Goal: Task Accomplishment & Management: Complete application form

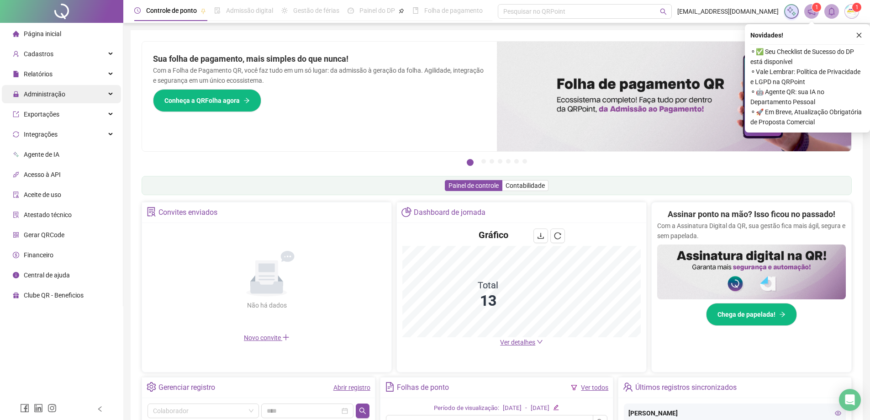
click at [32, 93] on span "Administração" at bounding box center [45, 93] width 42 height 7
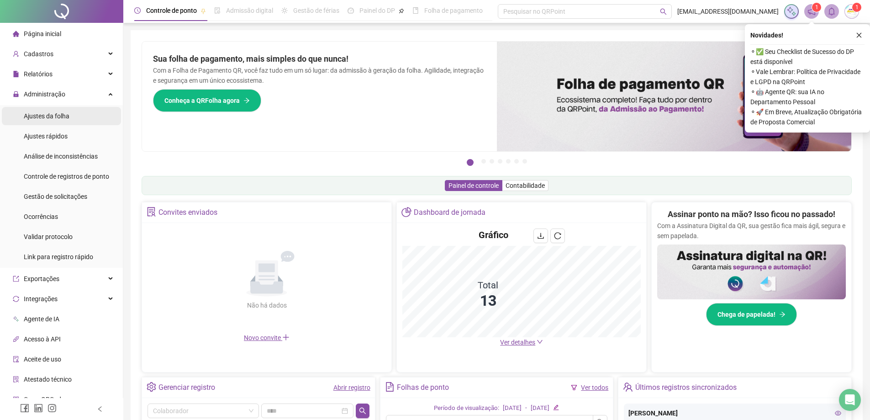
click at [27, 121] on div "Ajustes da folha" at bounding box center [47, 116] width 46 height 18
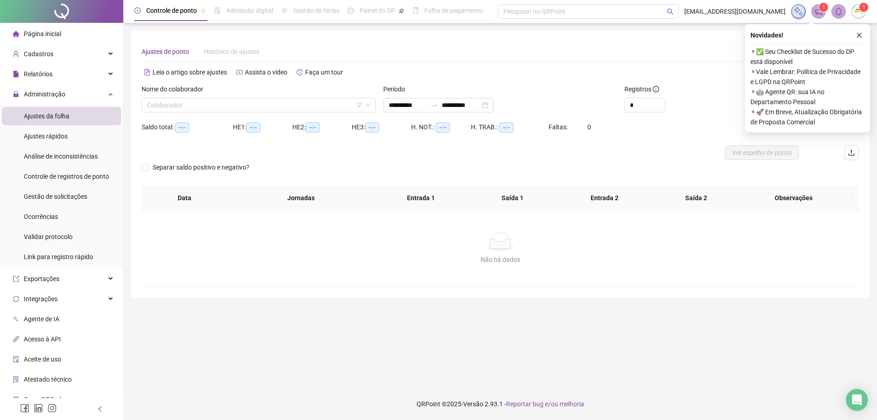
type input "**********"
click at [71, 200] on span "Gestão de solicitações" at bounding box center [56, 196] width 64 height 7
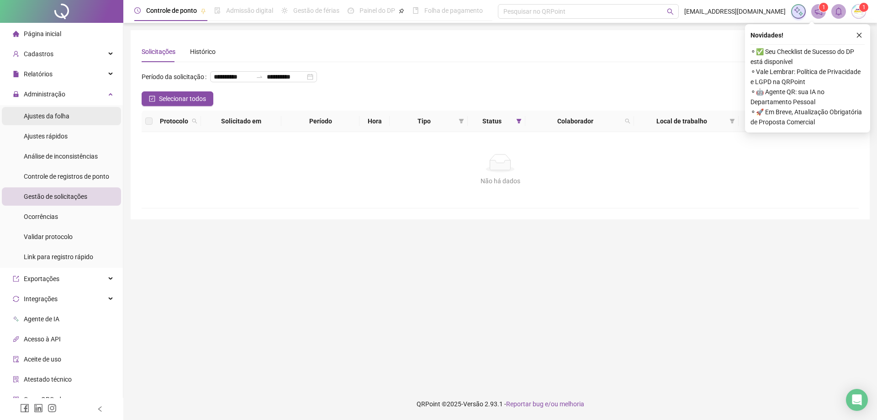
click at [58, 114] on span "Ajustes da folha" at bounding box center [47, 115] width 46 height 7
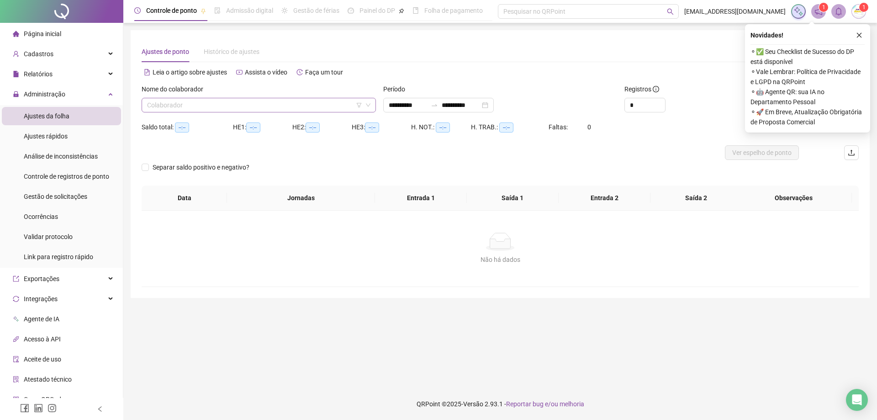
click at [253, 107] on input "search" at bounding box center [254, 105] width 215 height 14
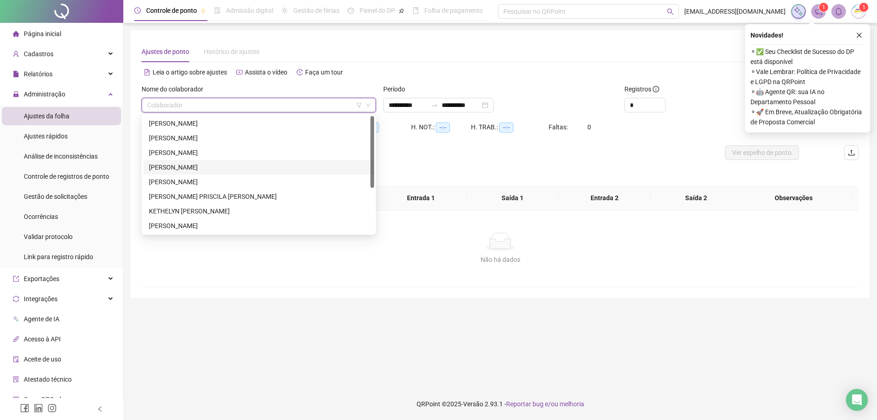
click at [214, 168] on div "[PERSON_NAME]" at bounding box center [259, 167] width 220 height 10
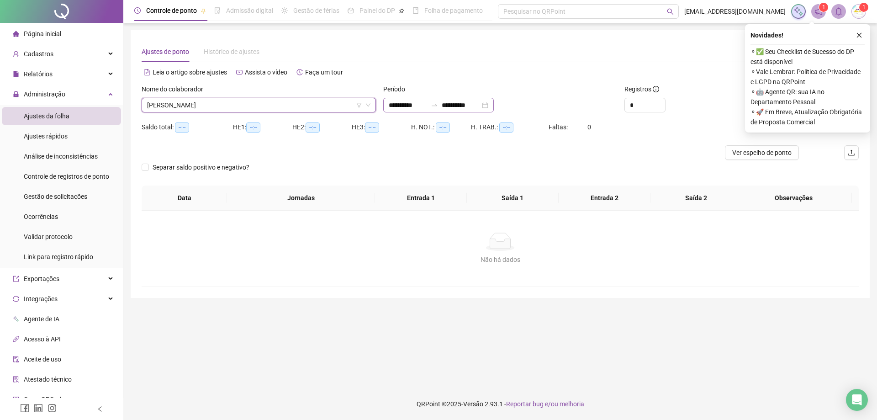
click at [494, 106] on div "**********" at bounding box center [438, 105] width 111 height 15
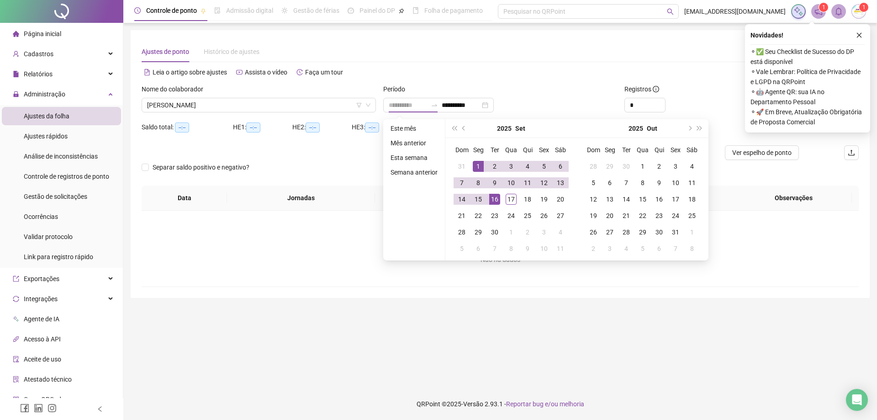
click at [481, 173] on td "1" at bounding box center [478, 166] width 16 height 16
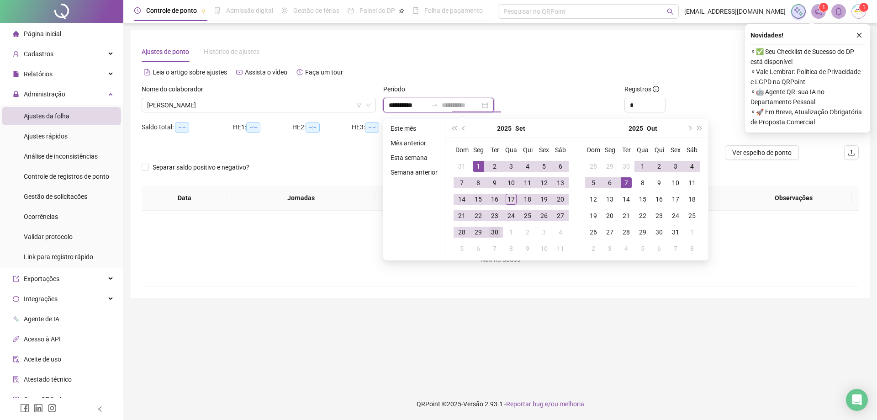
type input "**********"
click at [489, 238] on td "30" at bounding box center [495, 232] width 16 height 16
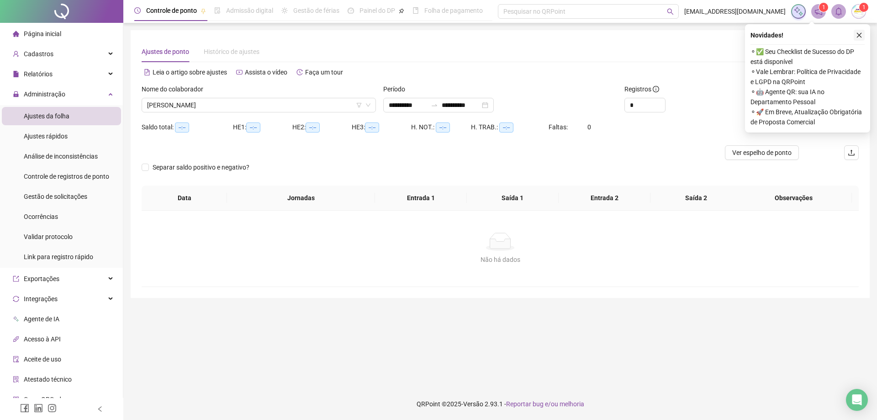
click at [858, 38] on button "button" at bounding box center [859, 35] width 11 height 11
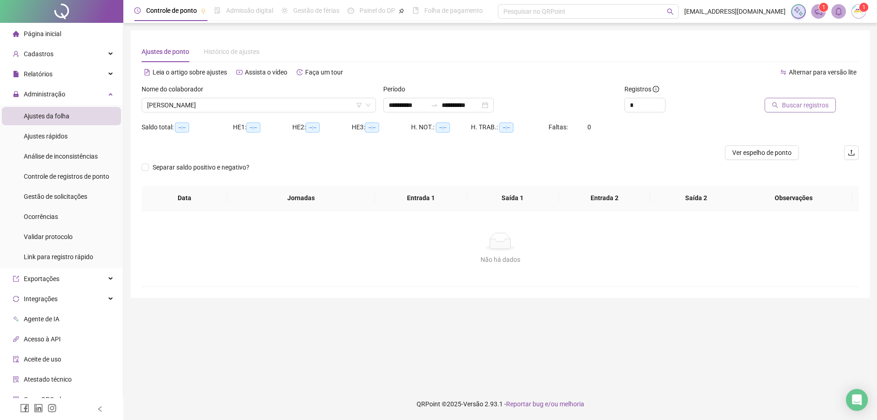
click at [825, 105] on span "Buscar registros" at bounding box center [805, 105] width 47 height 10
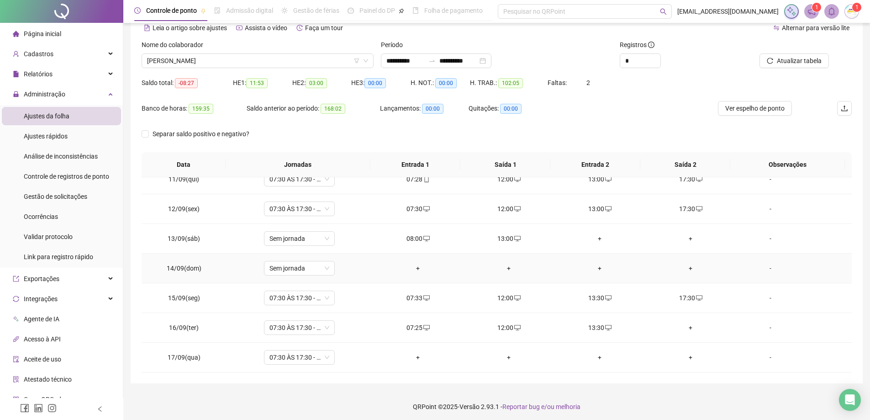
scroll to position [47, 0]
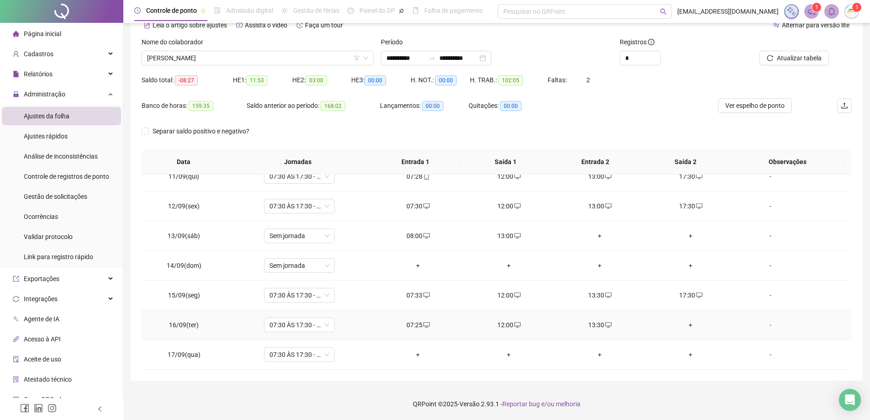
click at [688, 323] on div "+" at bounding box center [691, 325] width 76 height 10
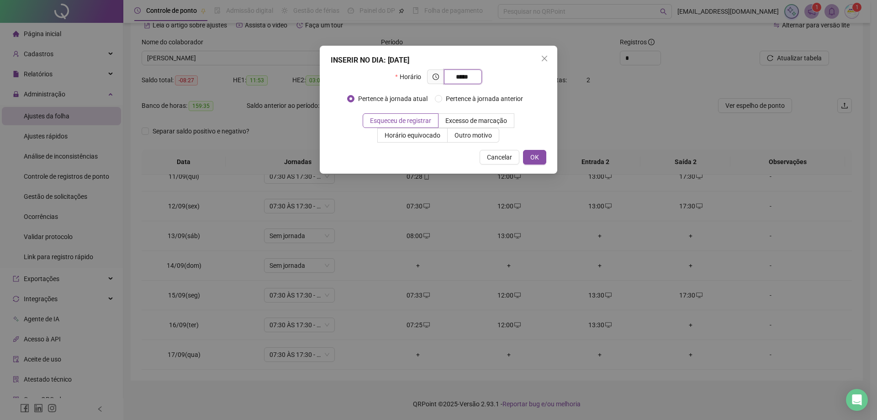
type input "*****"
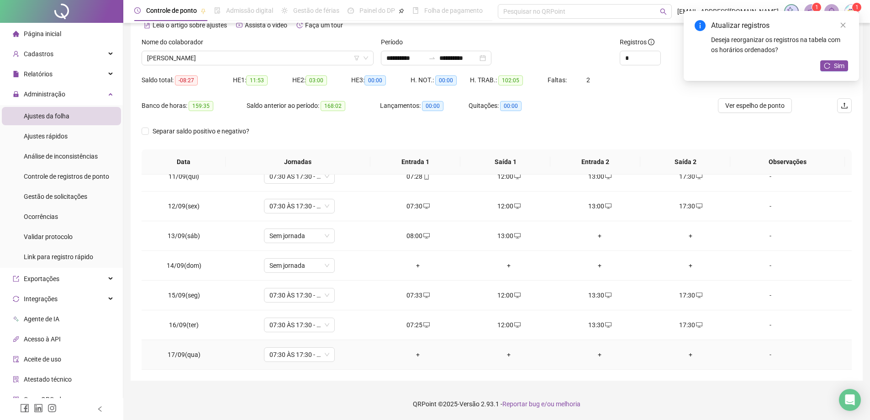
click at [420, 354] on div "+" at bounding box center [418, 355] width 76 height 10
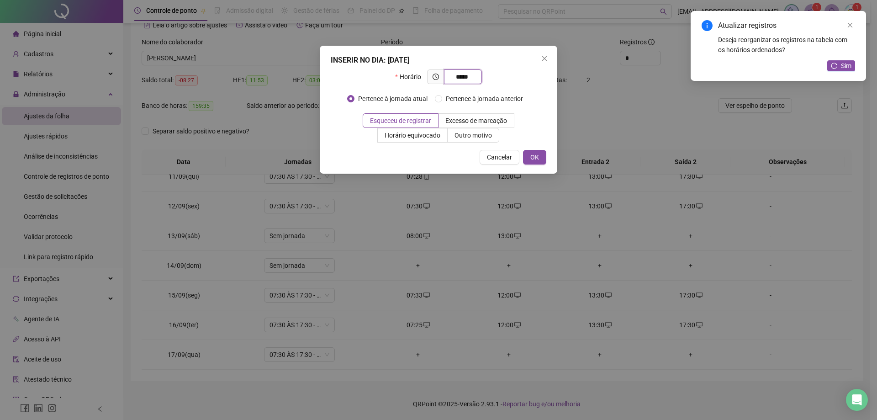
type input "*****"
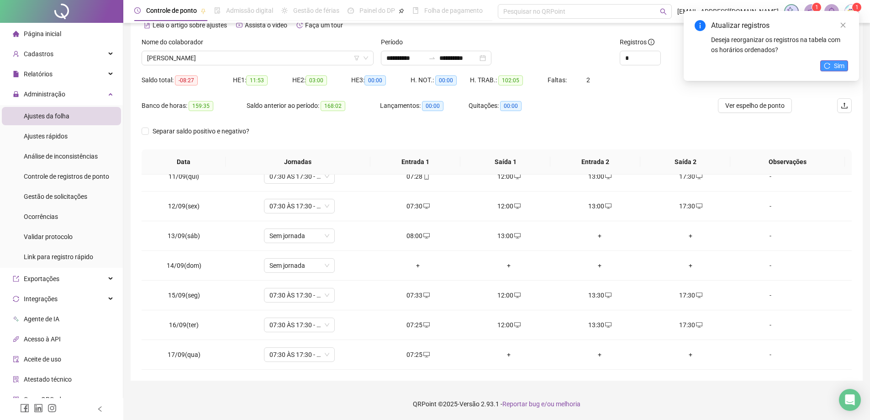
click at [838, 69] on span "Sim" at bounding box center [839, 66] width 11 height 10
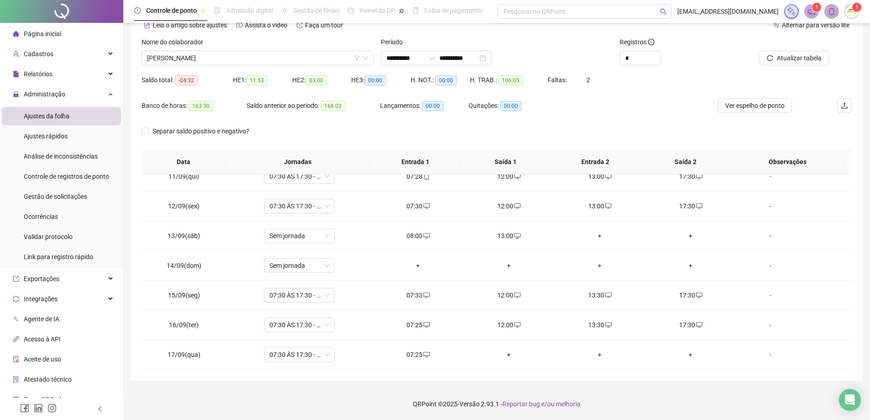
click at [49, 30] on span "Página inicial" at bounding box center [42, 33] width 37 height 7
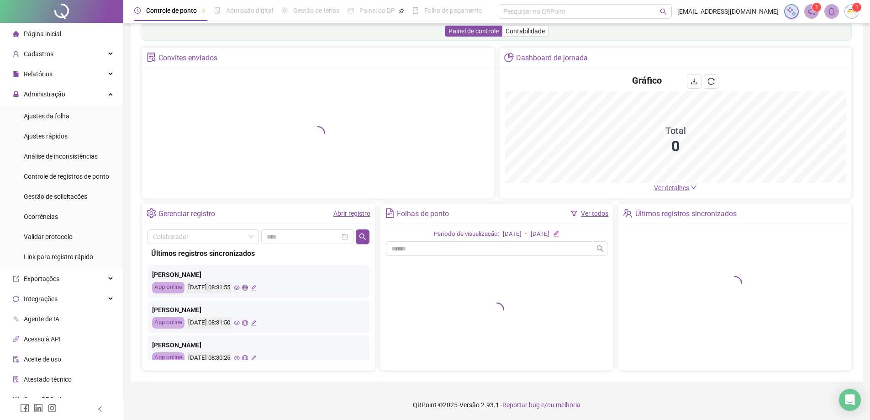
scroll to position [21, 0]
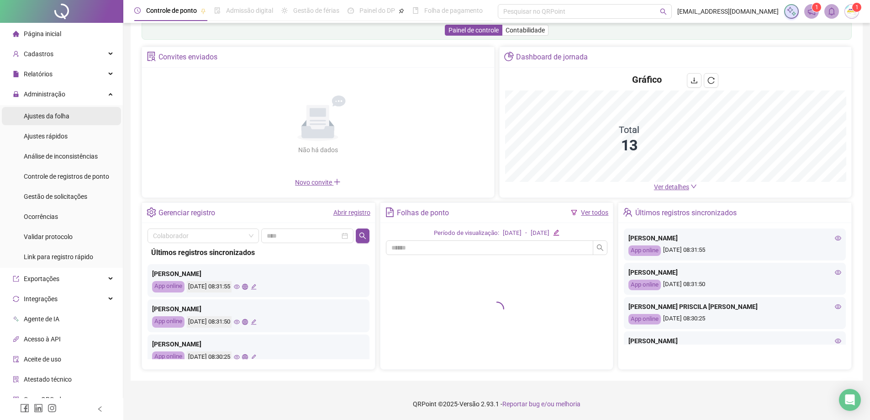
click at [56, 120] on span "Ajustes da folha" at bounding box center [47, 115] width 46 height 7
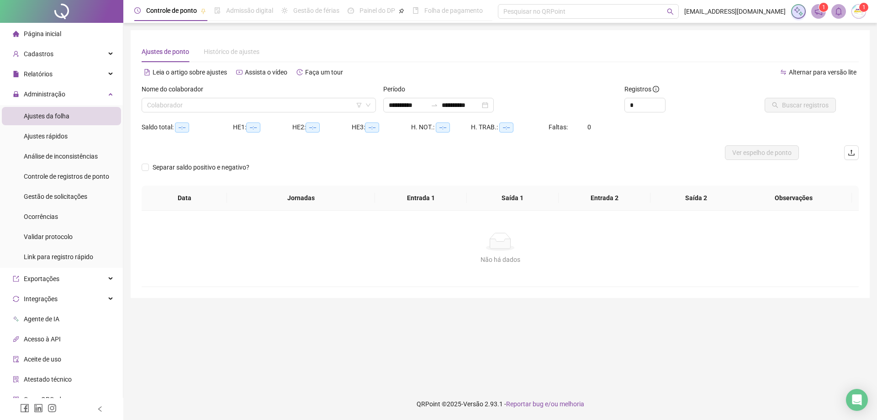
type input "**********"
drag, startPoint x: 183, startPoint y: 98, endPoint x: 172, endPoint y: 99, distance: 11.4
click at [182, 97] on div "Nome do colaborador Colaborador" at bounding box center [259, 98] width 234 height 28
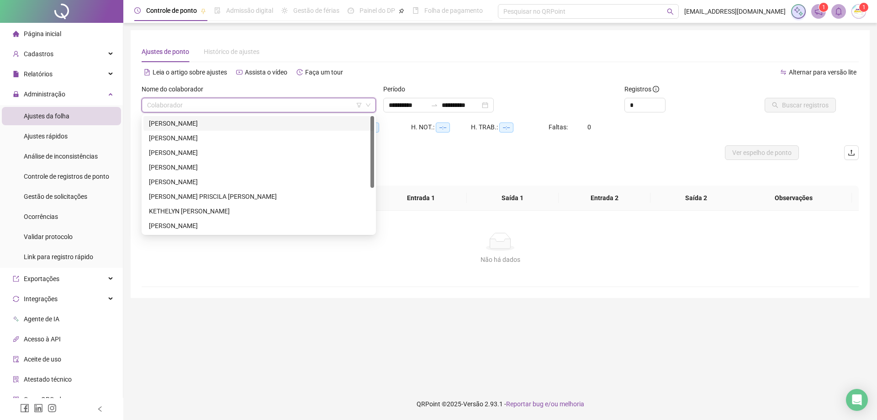
click at [171, 121] on div "[PERSON_NAME]" at bounding box center [259, 123] width 220 height 10
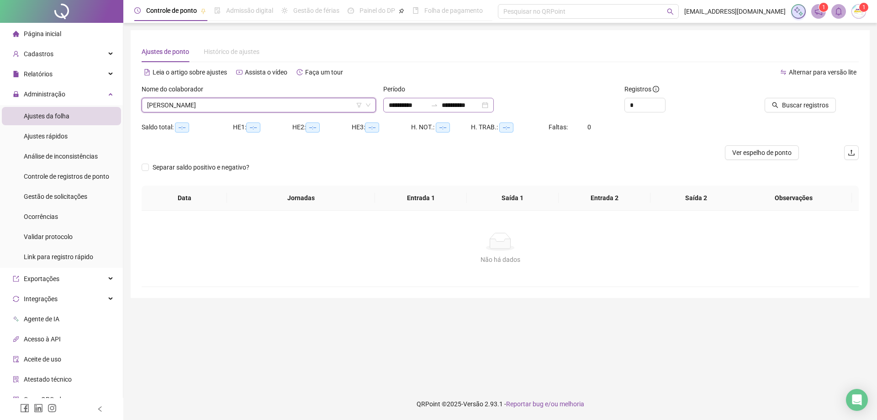
click at [494, 107] on div "**********" at bounding box center [438, 105] width 111 height 15
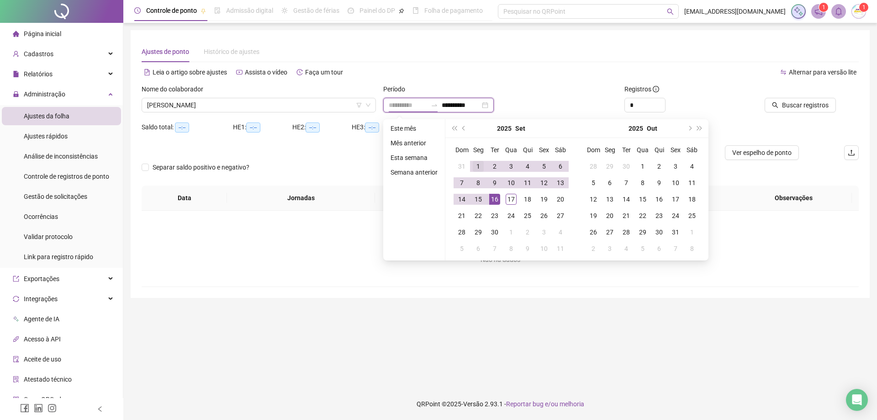
type input "**********"
click at [475, 161] on div "1" at bounding box center [478, 166] width 11 height 11
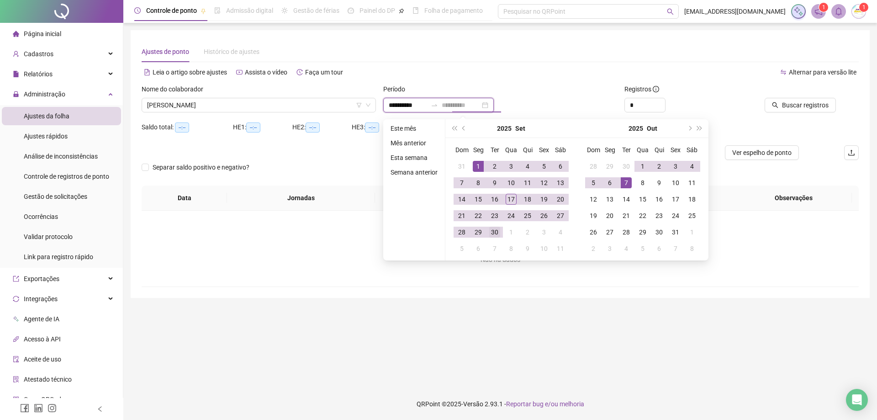
type input "**********"
click at [498, 234] on div "30" at bounding box center [494, 232] width 11 height 11
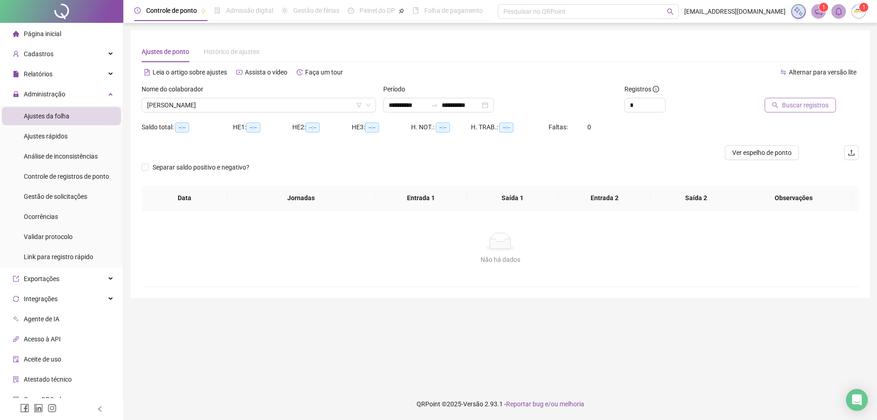
click at [827, 106] on span "Buscar registros" at bounding box center [805, 105] width 47 height 10
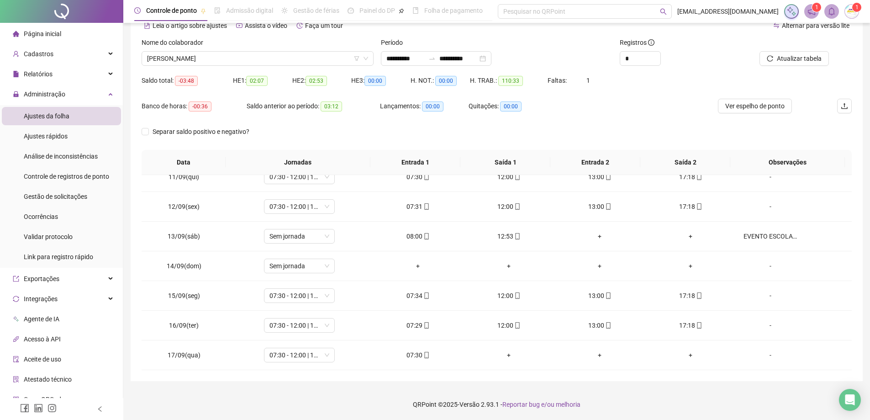
scroll to position [47, 0]
click at [247, 52] on span "[PERSON_NAME]" at bounding box center [257, 58] width 221 height 14
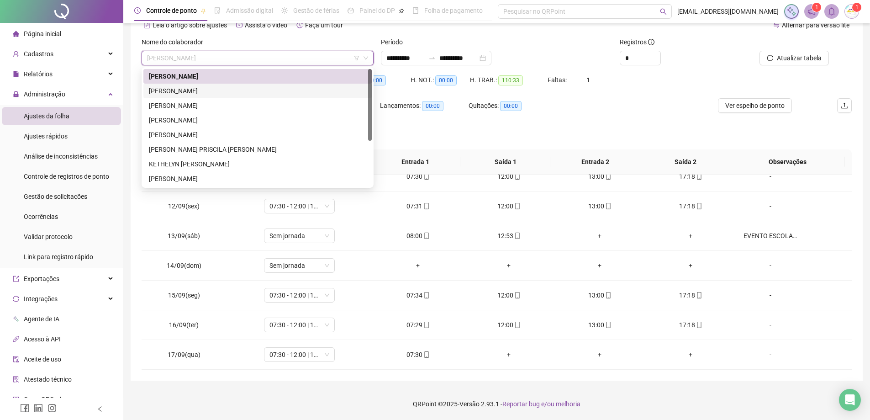
click at [219, 95] on div "[PERSON_NAME]" at bounding box center [257, 91] width 217 height 10
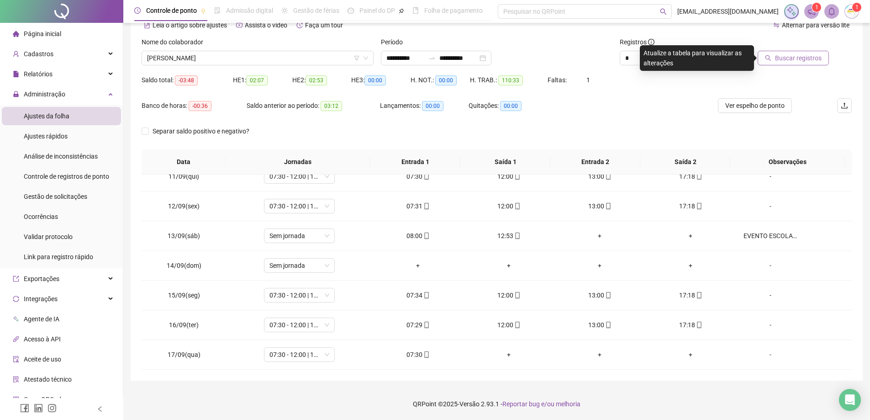
click at [818, 51] on button "Buscar registros" at bounding box center [793, 58] width 71 height 15
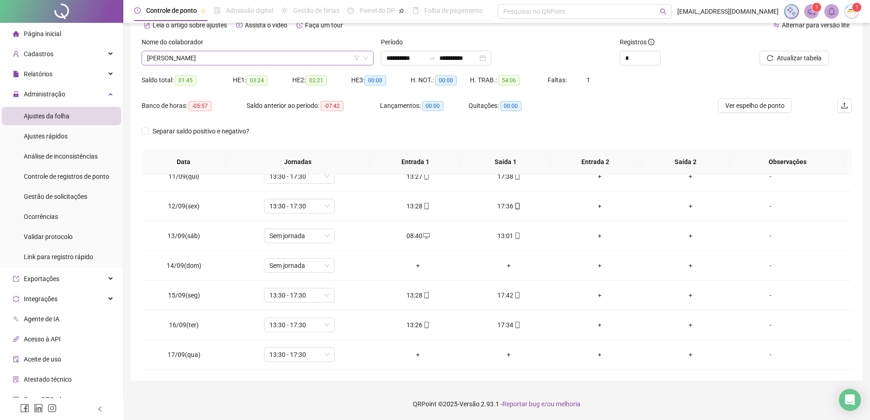
click at [245, 63] on span "[PERSON_NAME]" at bounding box center [257, 58] width 221 height 14
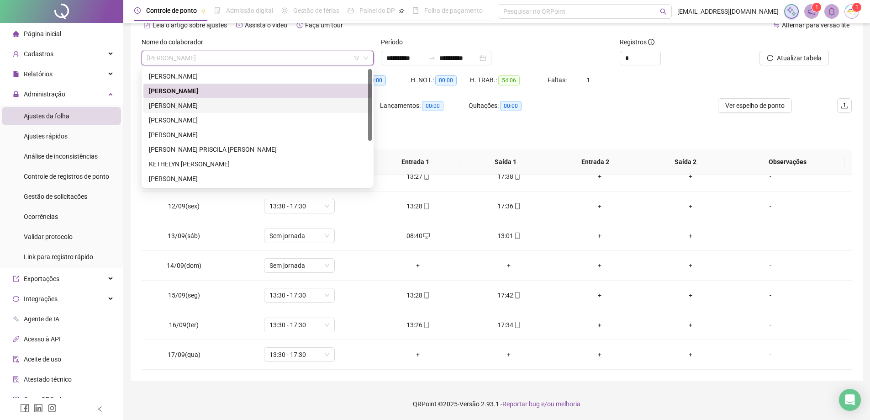
click at [237, 101] on div "[PERSON_NAME]" at bounding box center [257, 106] width 217 height 10
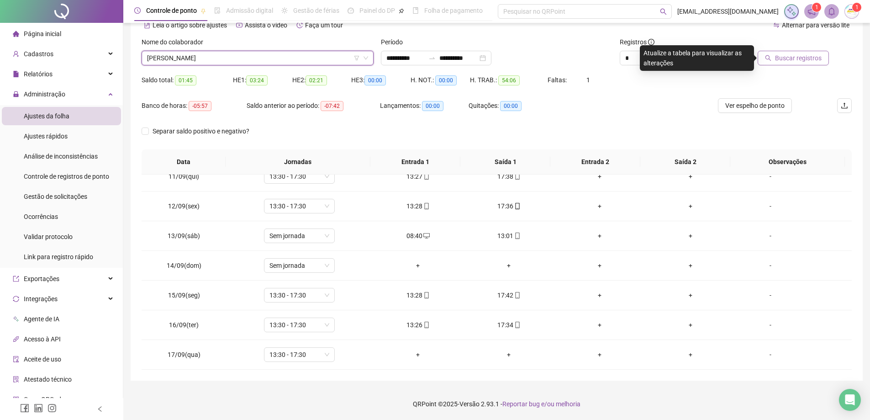
click at [795, 53] on span "Buscar registros" at bounding box center [798, 58] width 47 height 10
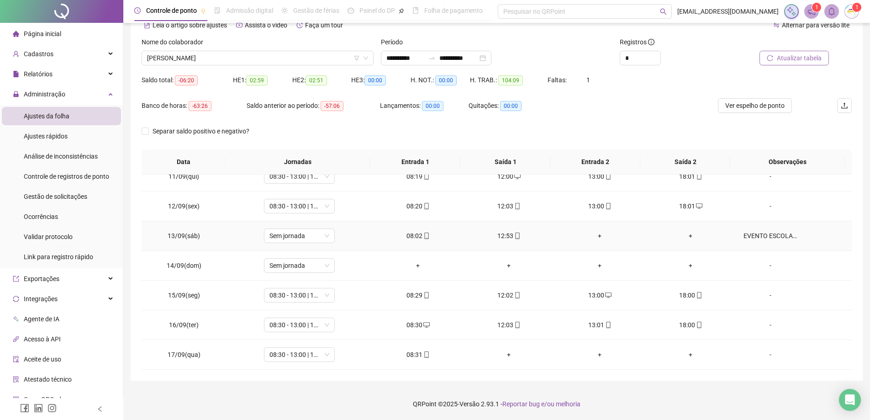
click at [762, 234] on div "EVENTO ESCOLA ABERTA - ONG TEAMO BICHO" at bounding box center [771, 236] width 54 height 10
type textarea "**********"
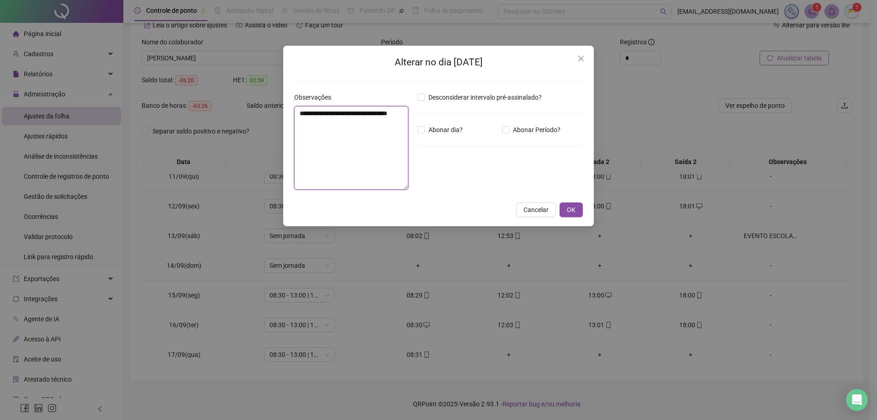
click at [329, 125] on textarea "**********" at bounding box center [351, 148] width 114 height 84
click at [522, 205] on button "Cancelar" at bounding box center [536, 209] width 40 height 15
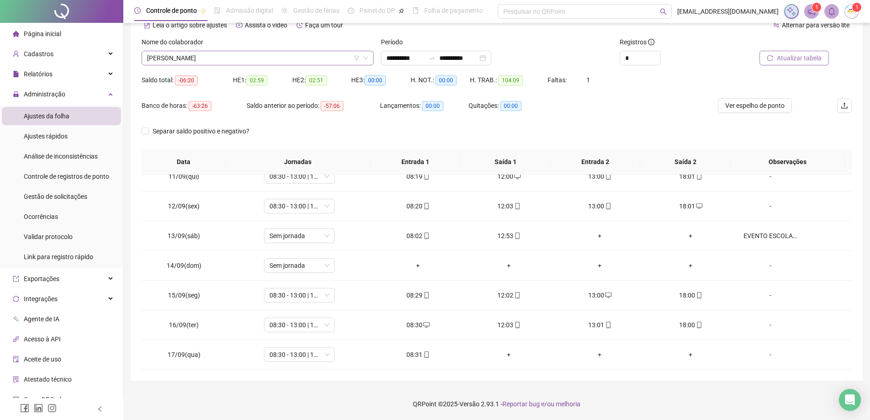
click at [298, 62] on span "[PERSON_NAME]" at bounding box center [257, 58] width 221 height 14
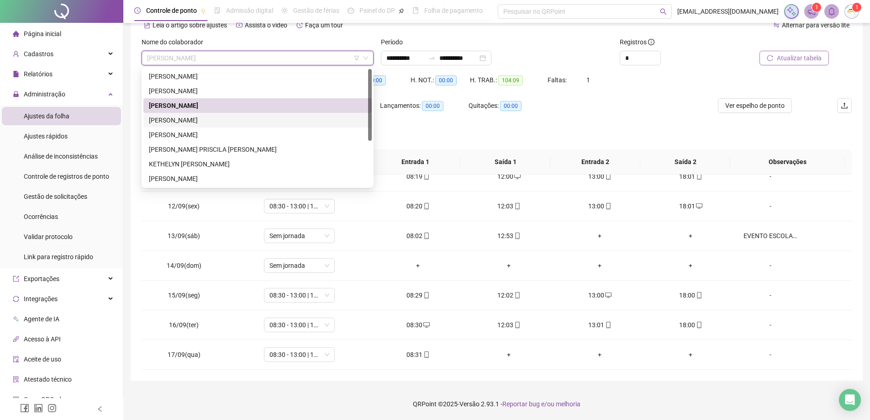
click at [260, 120] on div "[PERSON_NAME]" at bounding box center [257, 120] width 217 height 10
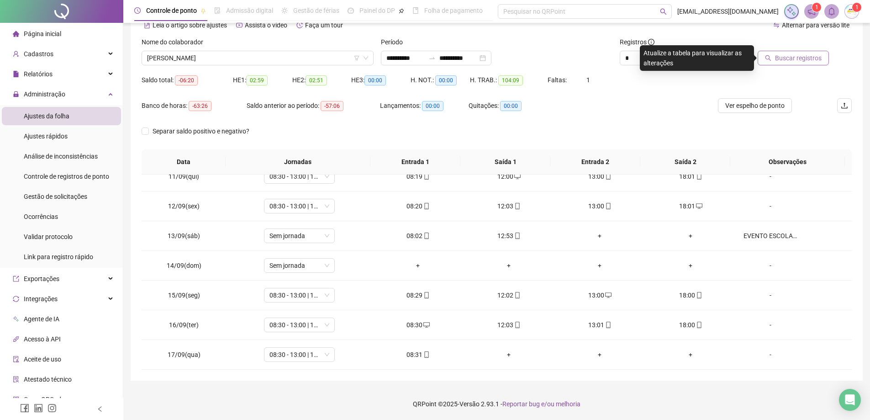
click at [799, 62] on span "Buscar registros" at bounding box center [798, 58] width 47 height 10
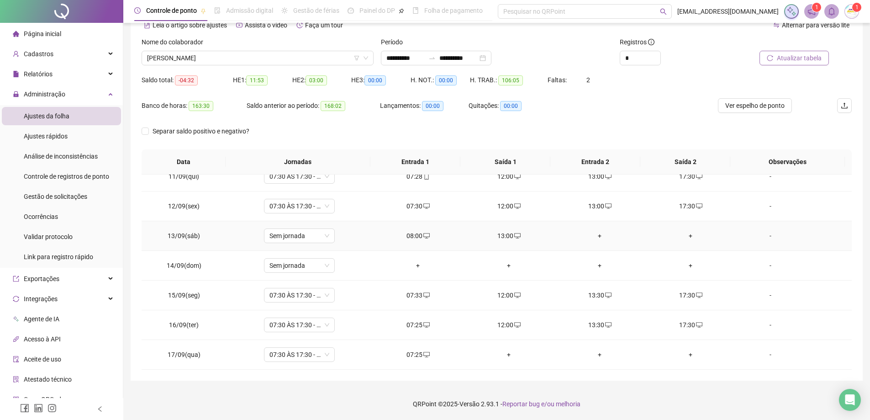
click at [767, 236] on div "-" at bounding box center [771, 236] width 54 height 10
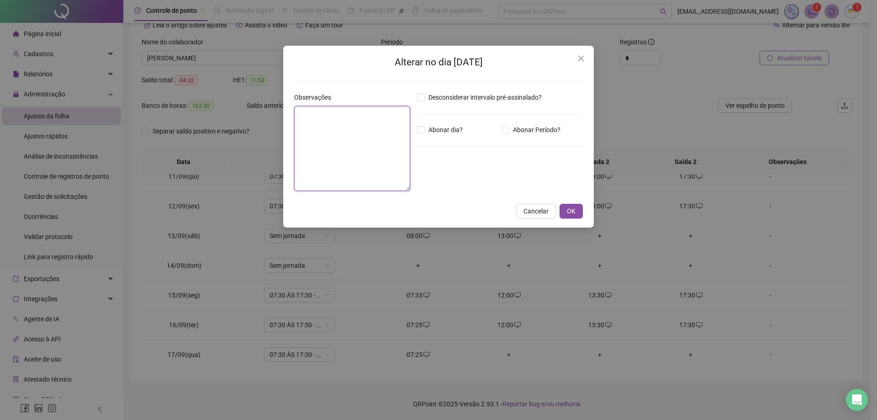
click at [356, 165] on textarea at bounding box center [352, 148] width 116 height 85
paste textarea "**********"
type textarea "**********"
click at [578, 206] on button "OK" at bounding box center [571, 211] width 23 height 15
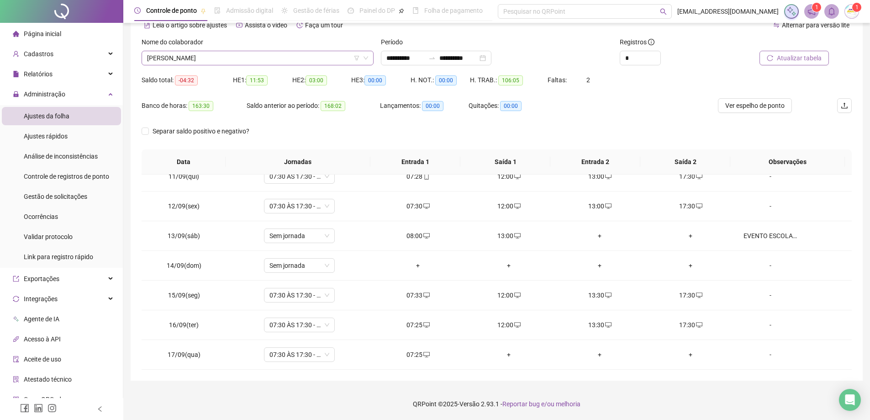
click at [190, 58] on span "[PERSON_NAME]" at bounding box center [257, 58] width 221 height 14
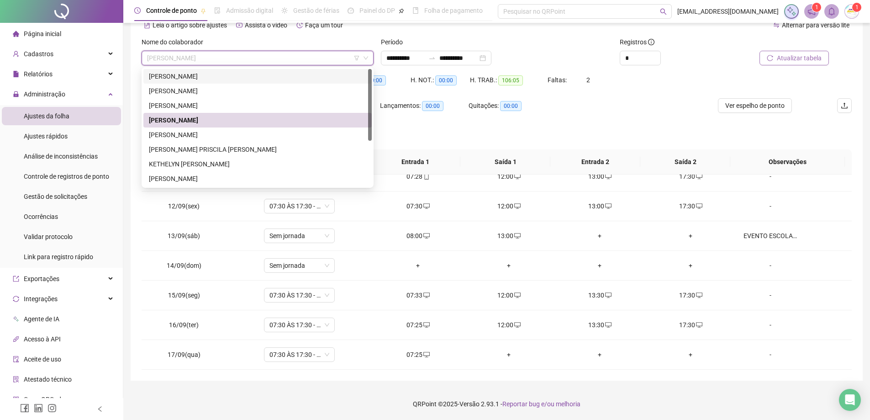
drag, startPoint x: 203, startPoint y: 76, endPoint x: 245, endPoint y: 72, distance: 42.2
click at [203, 76] on div "[PERSON_NAME]" at bounding box center [257, 76] width 217 height 10
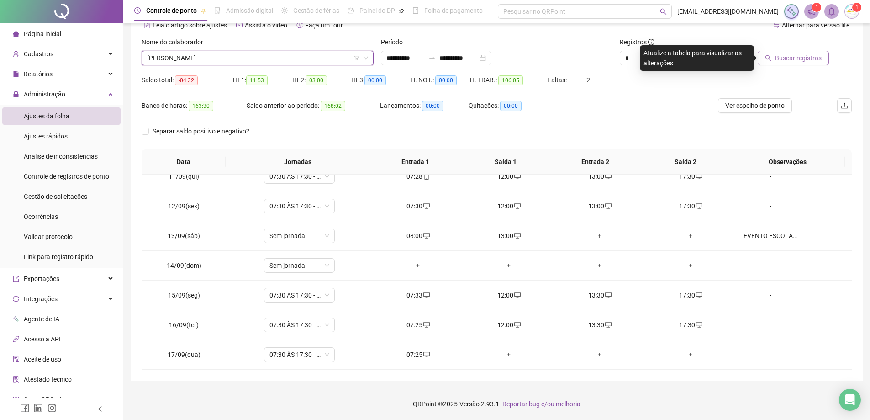
click at [825, 60] on button "Buscar registros" at bounding box center [793, 58] width 71 height 15
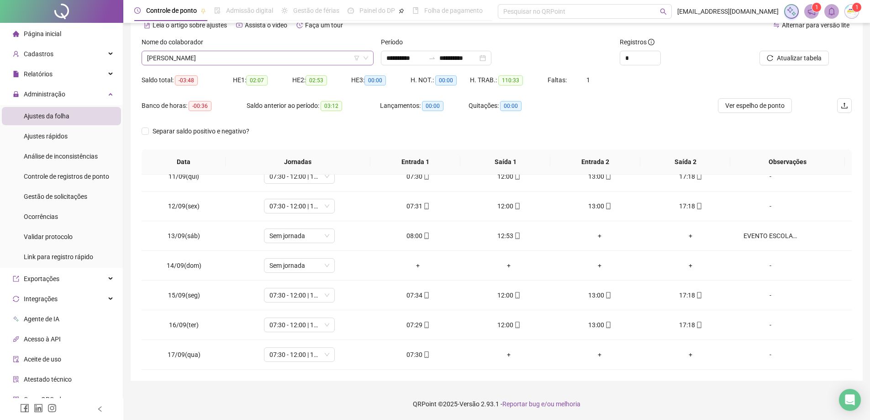
click at [244, 59] on span "[PERSON_NAME]" at bounding box center [257, 58] width 221 height 14
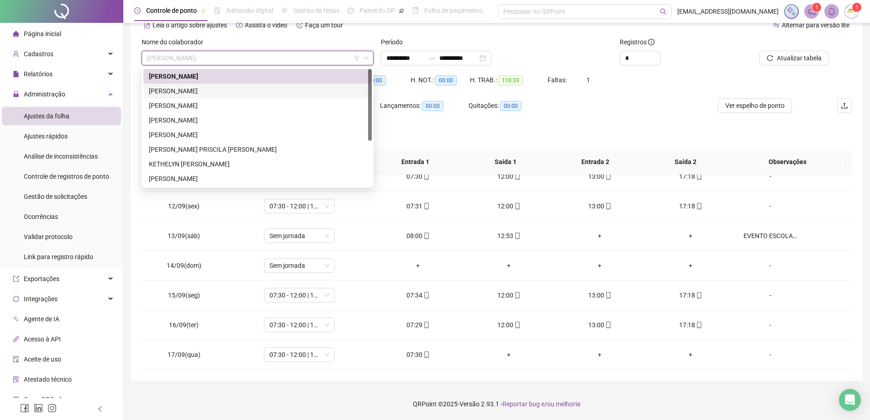
click at [241, 97] on div "[PERSON_NAME]" at bounding box center [257, 91] width 228 height 15
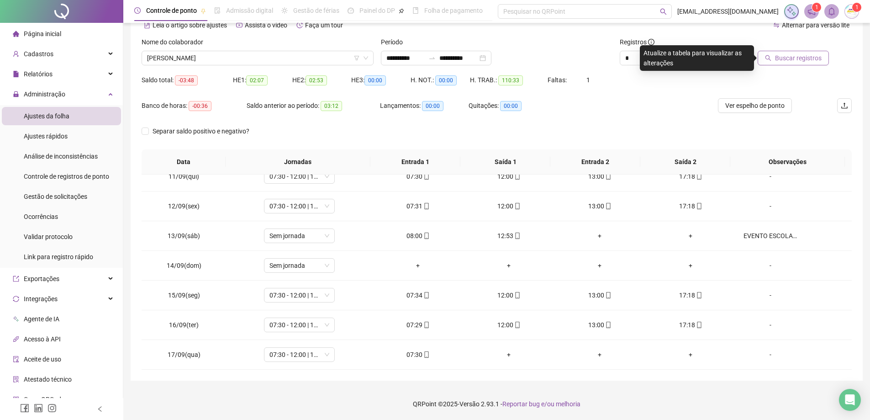
click at [778, 62] on span "Buscar registros" at bounding box center [798, 58] width 47 height 10
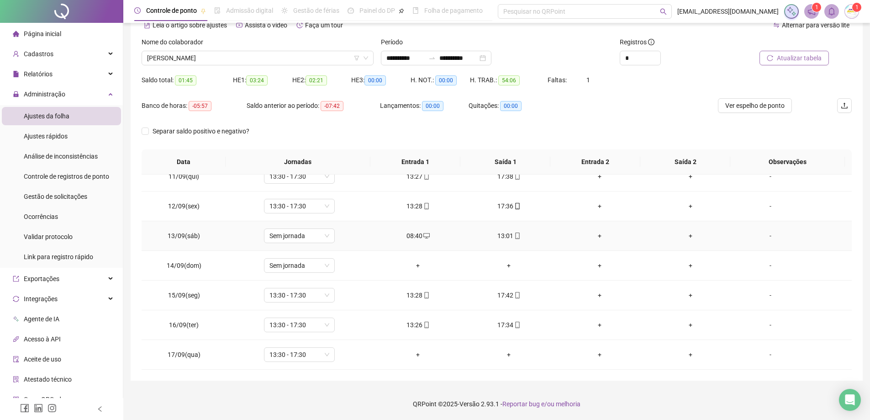
click at [760, 237] on div "-" at bounding box center [771, 236] width 54 height 10
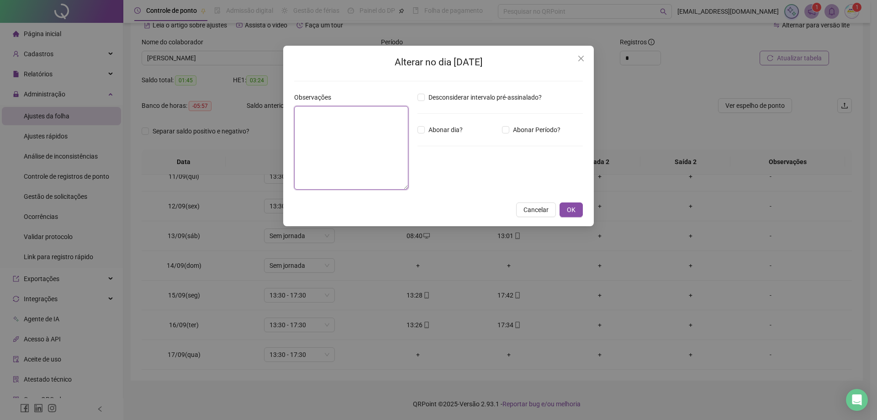
click at [366, 148] on textarea at bounding box center [351, 148] width 114 height 84
paste textarea "**********"
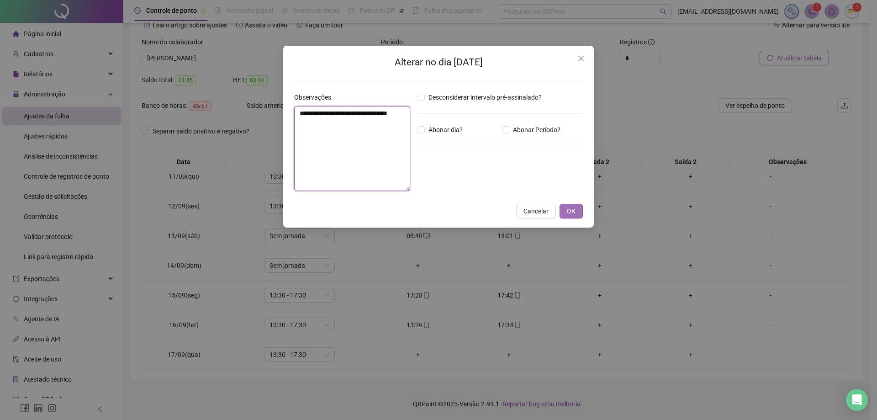
type textarea "**********"
click at [572, 206] on button "OK" at bounding box center [571, 211] width 23 height 15
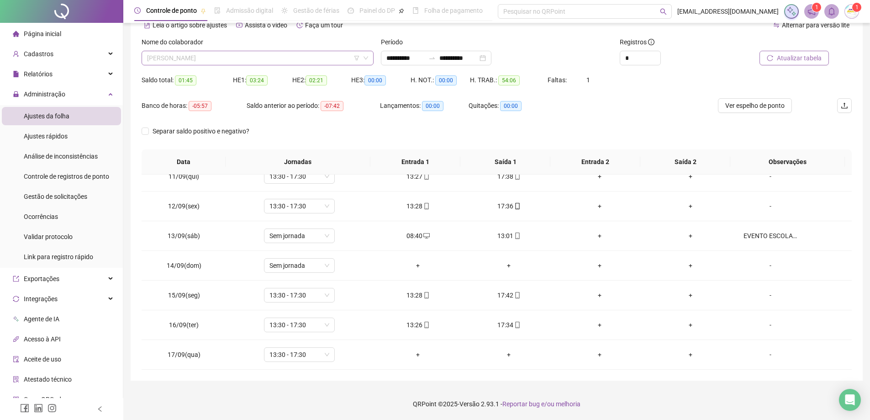
click at [251, 59] on span "[PERSON_NAME]" at bounding box center [257, 58] width 221 height 14
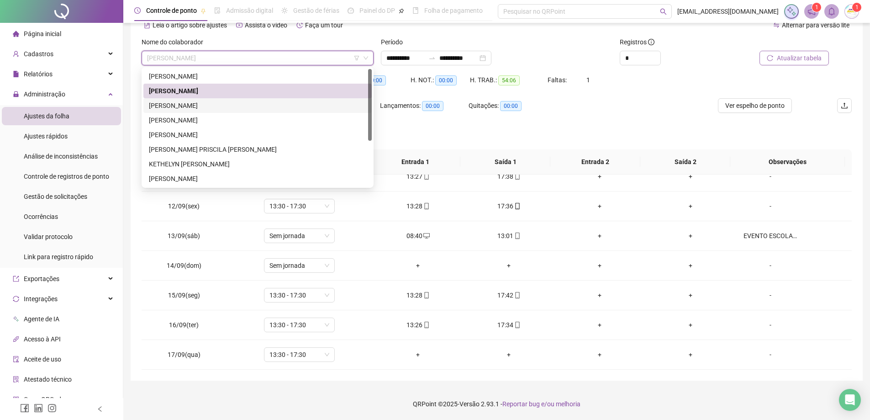
click at [228, 104] on div "[PERSON_NAME]" at bounding box center [257, 106] width 217 height 10
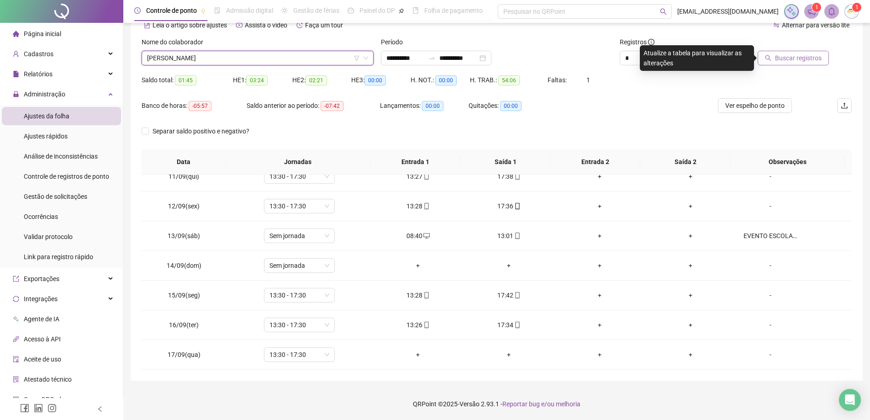
click at [778, 51] on button "Buscar registros" at bounding box center [793, 58] width 71 height 15
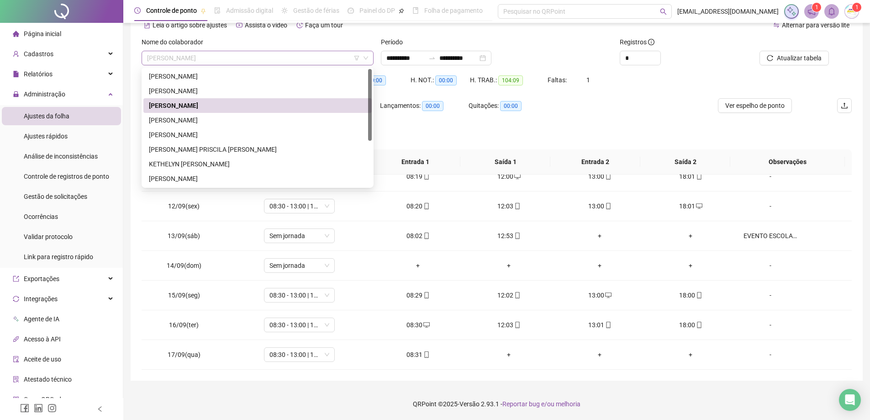
click at [318, 58] on span "[PERSON_NAME]" at bounding box center [257, 58] width 221 height 14
click at [270, 119] on div "[PERSON_NAME]" at bounding box center [257, 120] width 217 height 10
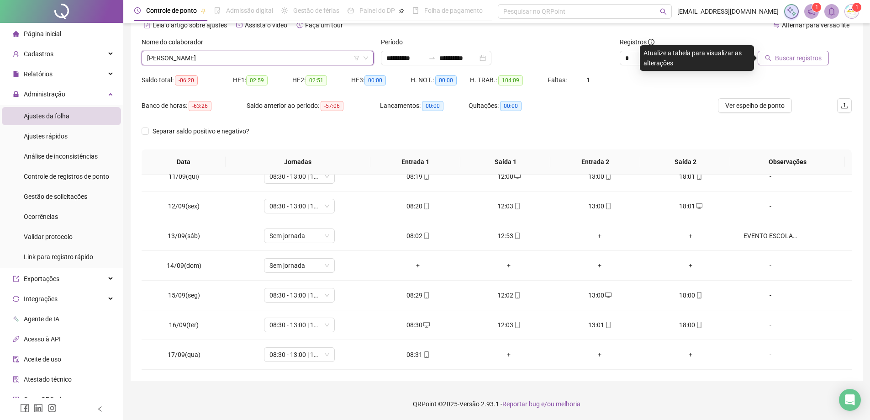
click at [792, 56] on span "Buscar registros" at bounding box center [798, 58] width 47 height 10
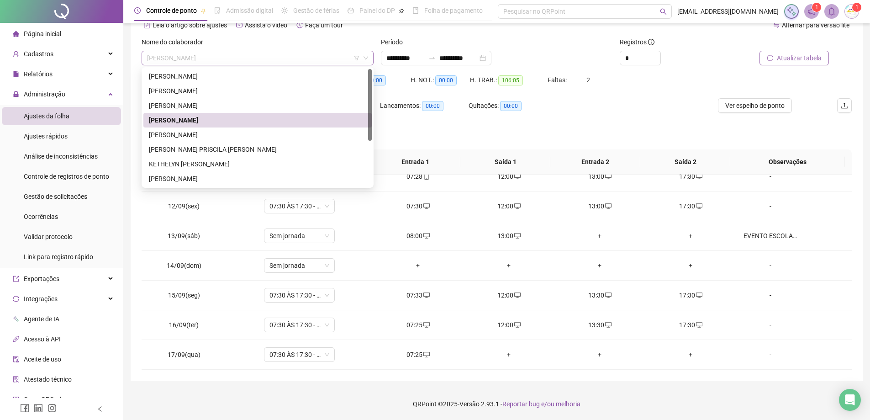
click at [275, 56] on span "[PERSON_NAME]" at bounding box center [257, 58] width 221 height 14
click at [206, 138] on div "[PERSON_NAME]" at bounding box center [257, 135] width 217 height 10
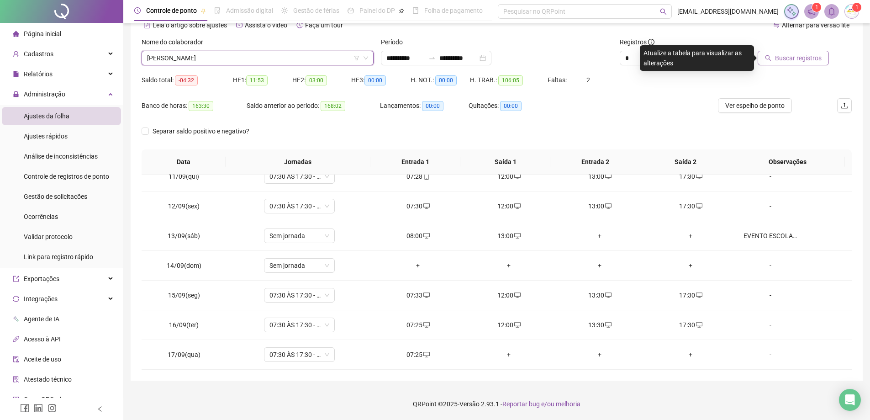
click at [786, 58] on span "Buscar registros" at bounding box center [798, 58] width 47 height 10
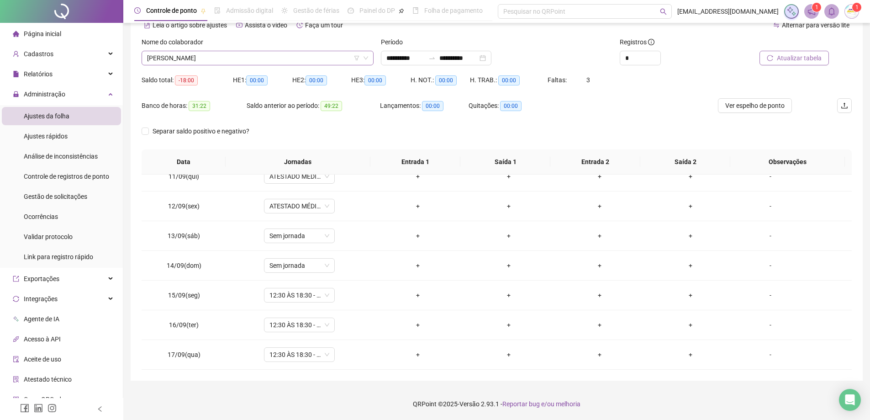
click at [247, 56] on span "[PERSON_NAME]" at bounding box center [257, 58] width 221 height 14
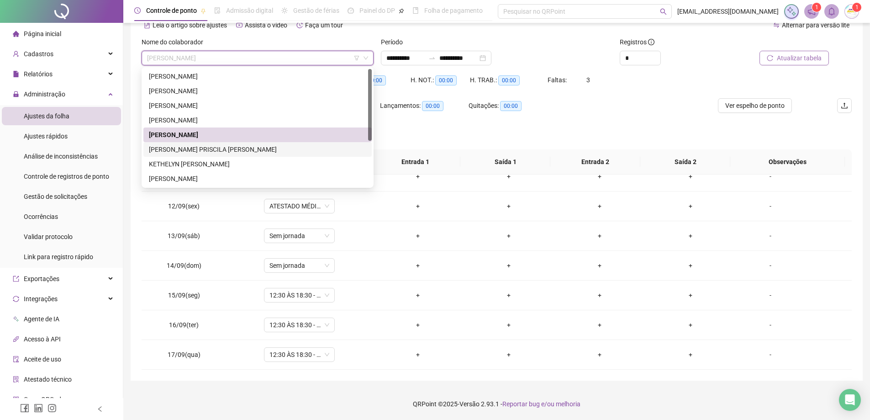
click at [234, 153] on div "[PERSON_NAME] PRISCILA [PERSON_NAME]" at bounding box center [257, 149] width 217 height 10
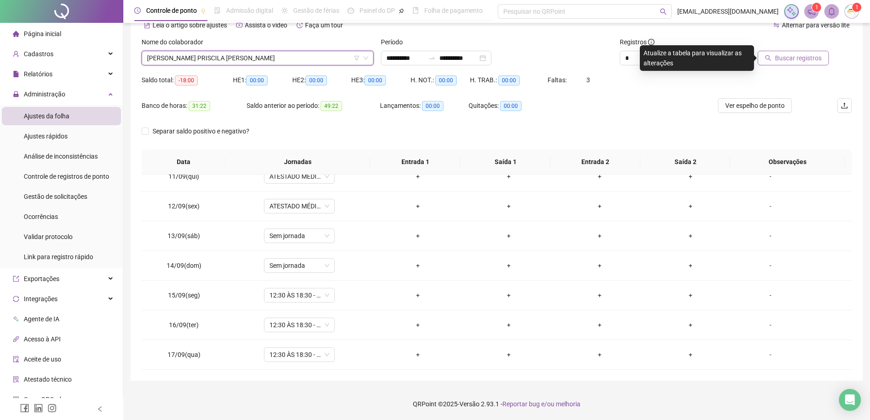
click at [815, 53] on button "Buscar registros" at bounding box center [793, 58] width 71 height 15
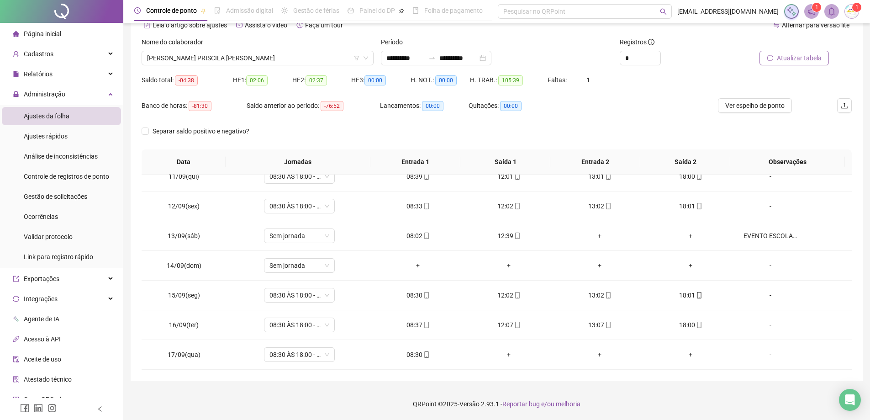
click at [821, 63] on button "Atualizar tabela" at bounding box center [794, 58] width 69 height 15
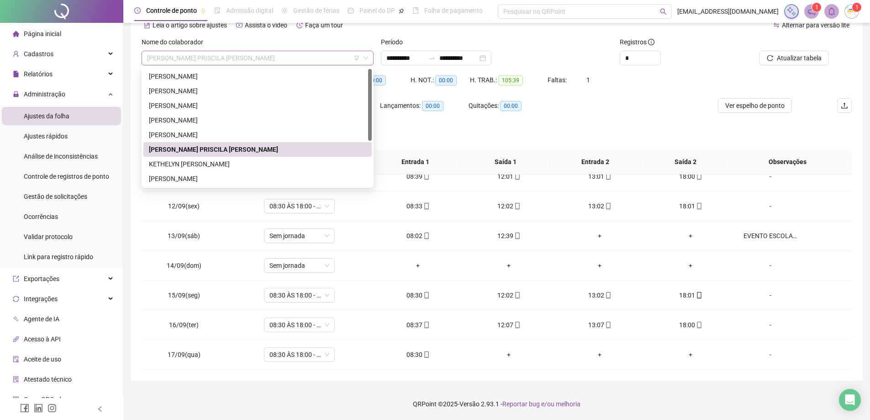
click at [245, 58] on span "[PERSON_NAME] PRISCILA [PERSON_NAME]" at bounding box center [257, 58] width 221 height 14
click at [228, 162] on div "KETHELYN [PERSON_NAME]" at bounding box center [257, 164] width 217 height 10
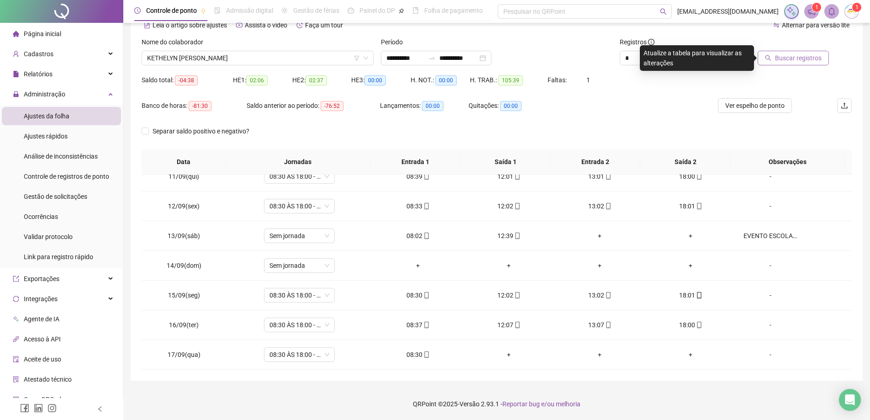
click at [792, 64] on button "Buscar registros" at bounding box center [793, 58] width 71 height 15
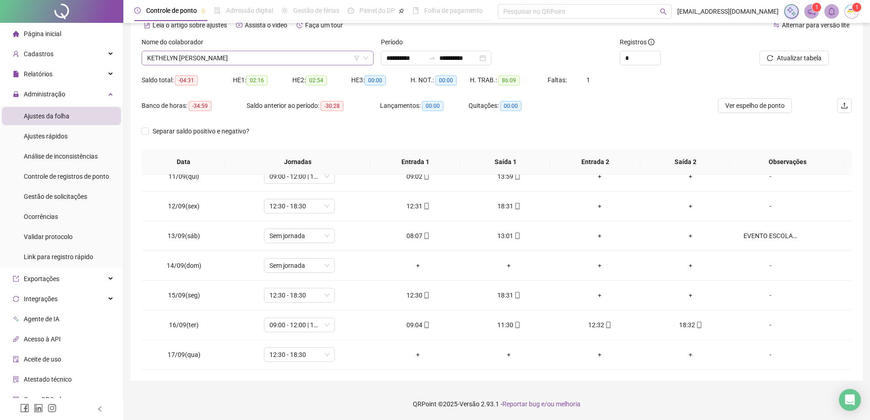
click at [256, 61] on span "KETHELYN [PERSON_NAME]" at bounding box center [257, 58] width 221 height 14
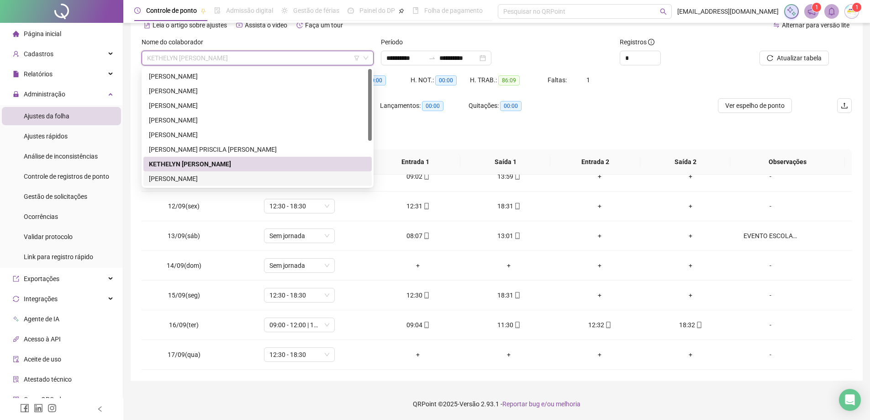
click at [228, 175] on div "[PERSON_NAME]" at bounding box center [257, 179] width 217 height 10
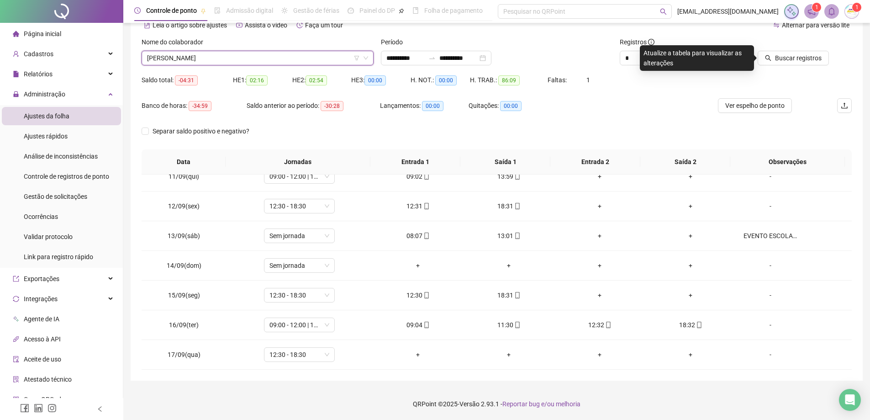
click at [836, 67] on div "Buscar registros" at bounding box center [796, 55] width 120 height 36
click at [804, 55] on span "Buscar registros" at bounding box center [798, 58] width 47 height 10
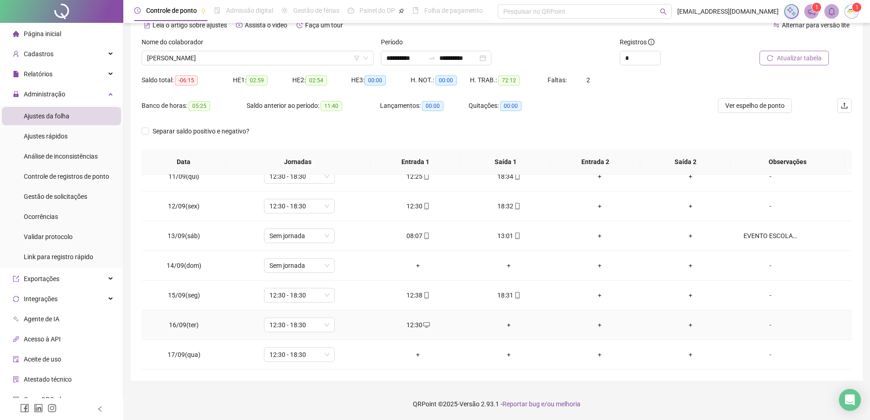
click at [509, 323] on div "+" at bounding box center [509, 325] width 76 height 10
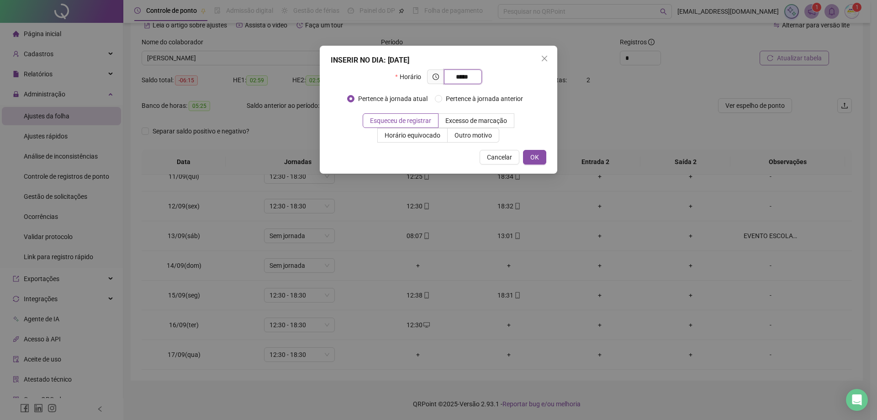
type input "*****"
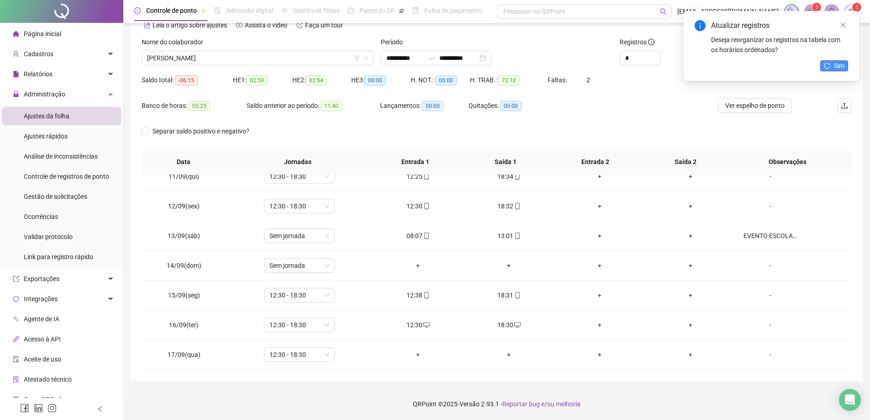
click at [831, 66] on icon "reload" at bounding box center [827, 66] width 6 height 6
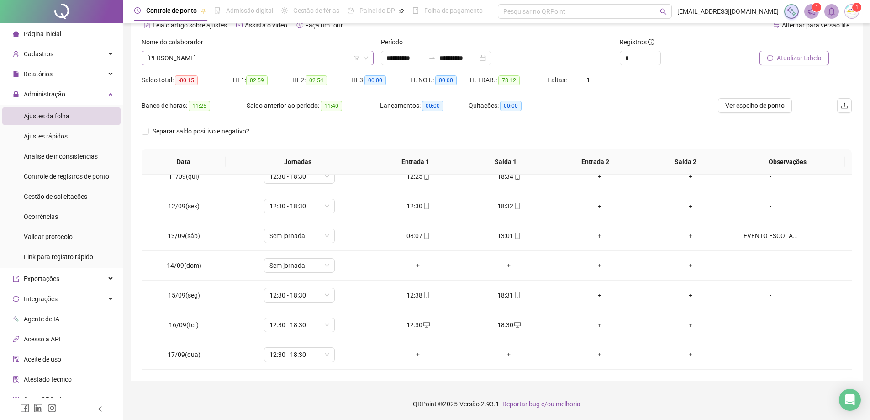
click at [264, 62] on span "[PERSON_NAME]" at bounding box center [257, 58] width 221 height 14
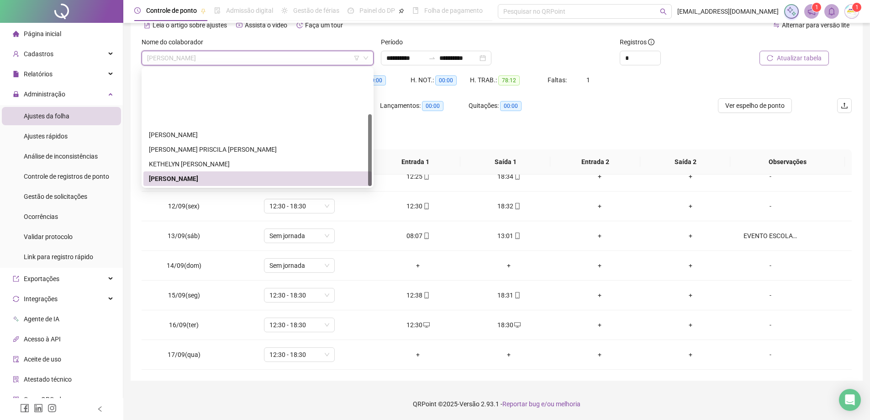
scroll to position [73, 0]
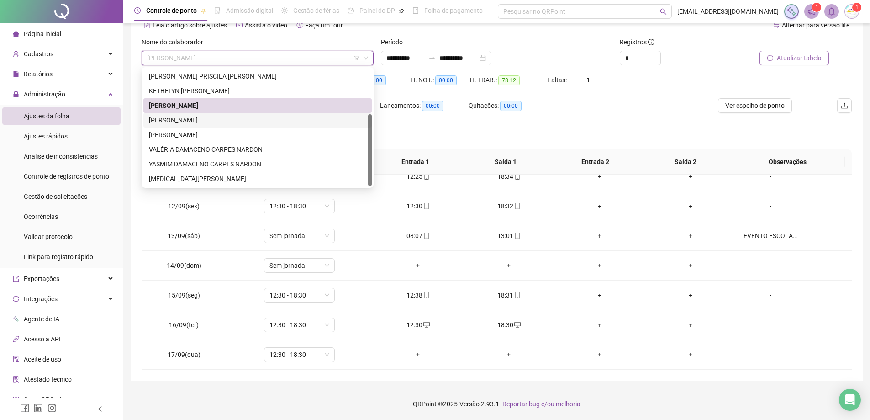
click at [230, 117] on div "[PERSON_NAME]" at bounding box center [257, 120] width 217 height 10
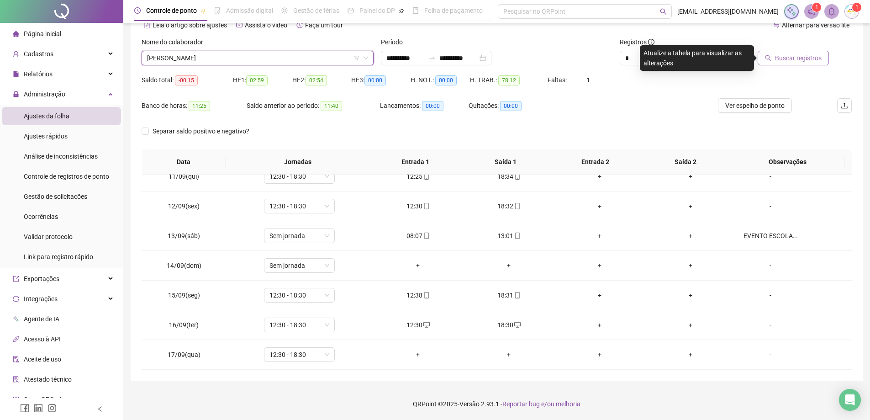
click at [778, 56] on span "Buscar registros" at bounding box center [798, 58] width 47 height 10
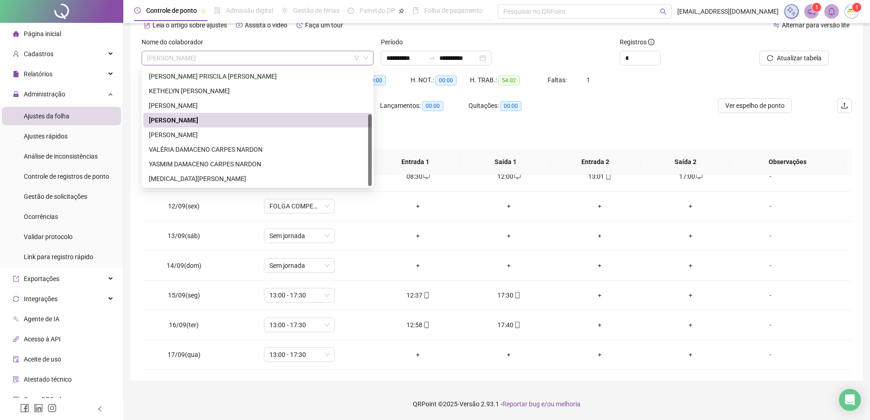
click at [302, 61] on span "[PERSON_NAME]" at bounding box center [257, 58] width 221 height 14
click at [254, 133] on div "[PERSON_NAME]" at bounding box center [257, 135] width 217 height 10
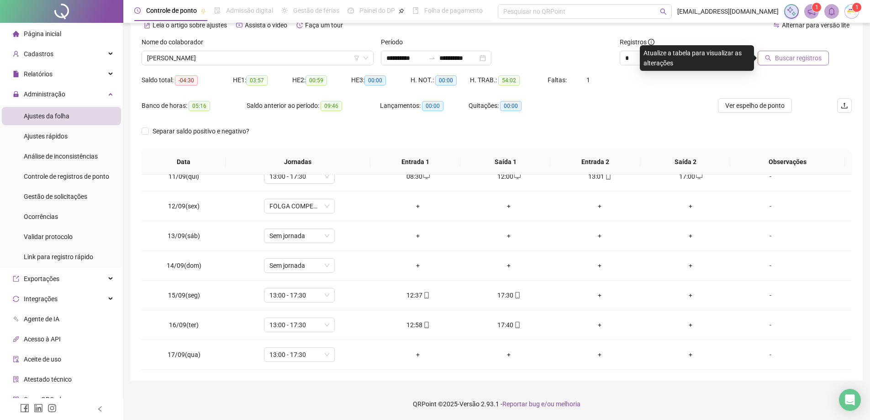
click at [795, 58] on span "Buscar registros" at bounding box center [798, 58] width 47 height 10
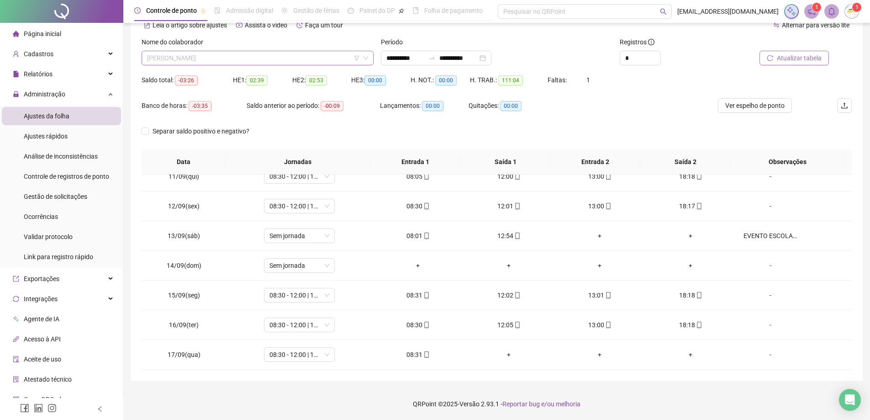
click at [318, 61] on span "[PERSON_NAME]" at bounding box center [257, 58] width 221 height 14
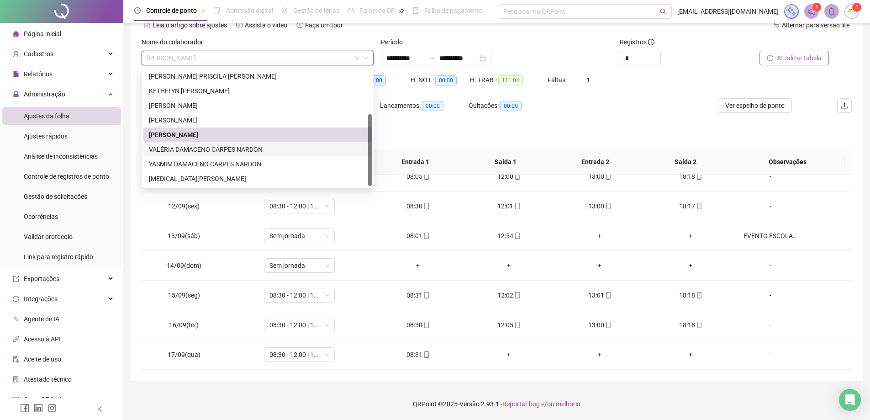
click at [305, 155] on div "VALÉRIA DAMACENO CARPES NARDON" at bounding box center [257, 149] width 228 height 15
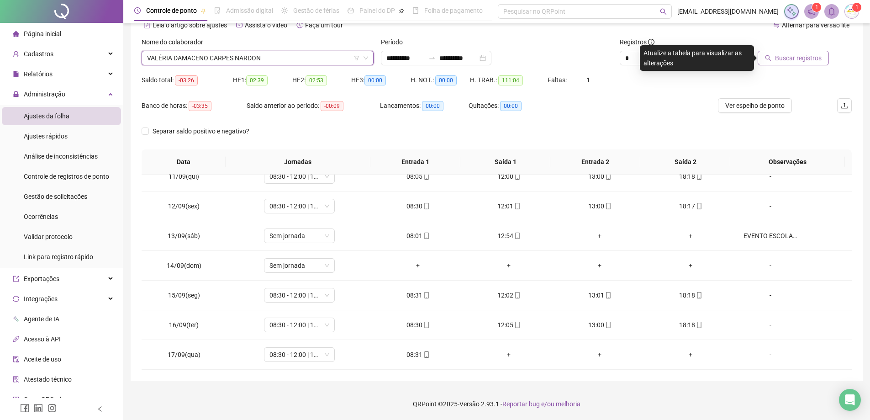
click at [791, 60] on span "Buscar registros" at bounding box center [798, 58] width 47 height 10
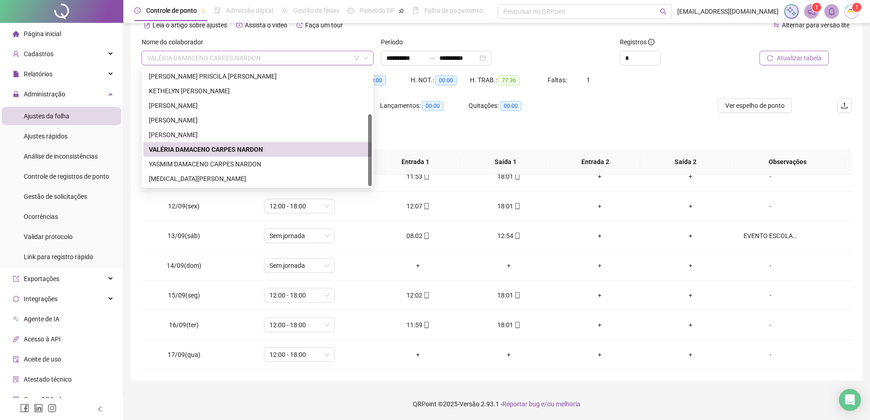
click at [267, 62] on span "VALÉRIA DAMACENO CARPES NARDON" at bounding box center [257, 58] width 221 height 14
click at [219, 170] on div "YASMIM DAMACENO CARPES NARDON" at bounding box center [257, 164] width 228 height 15
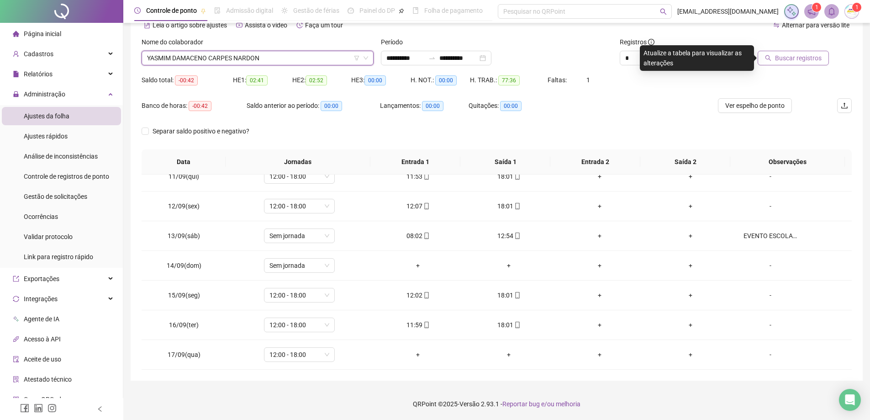
click at [778, 58] on span "Buscar registros" at bounding box center [798, 58] width 47 height 10
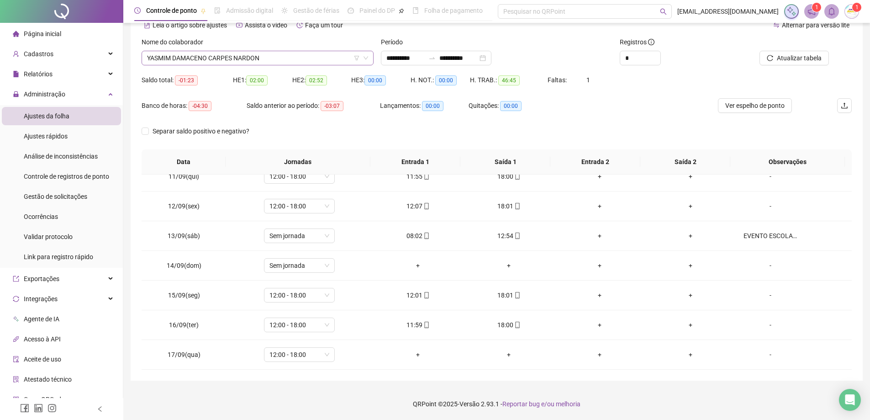
click at [305, 59] on span "YASMIM DAMACENO CARPES NARDON" at bounding box center [257, 58] width 221 height 14
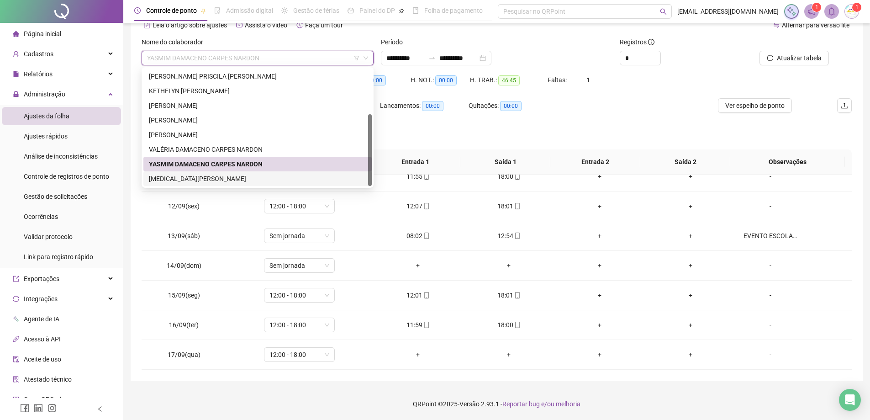
click at [243, 177] on div "[MEDICAL_DATA][PERSON_NAME]" at bounding box center [257, 179] width 217 height 10
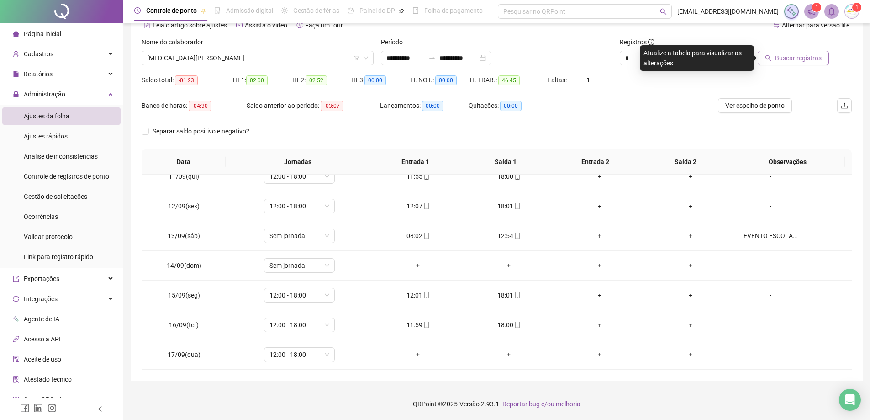
click at [807, 54] on span "Buscar registros" at bounding box center [798, 58] width 47 height 10
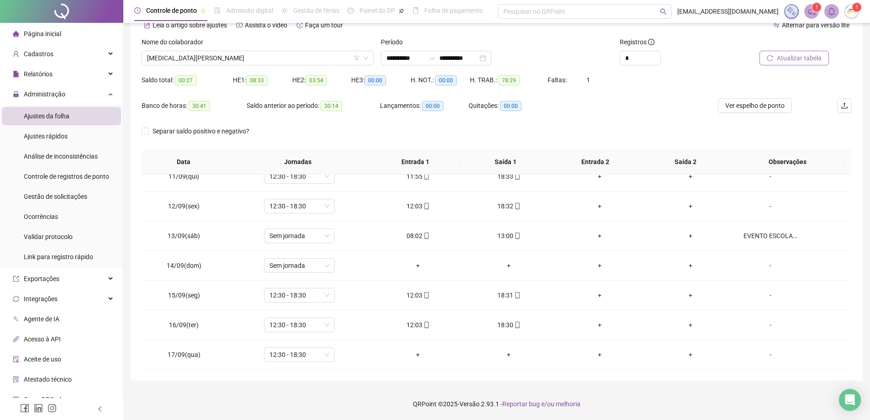
click at [60, 31] on span "Página inicial" at bounding box center [42, 33] width 37 height 7
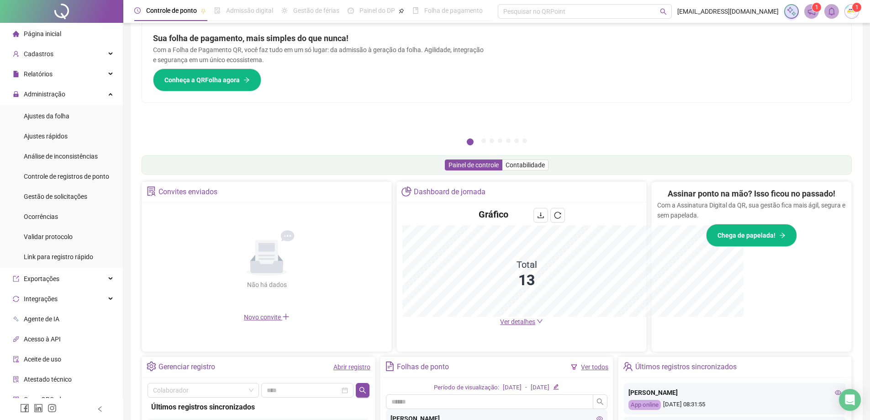
scroll to position [47, 0]
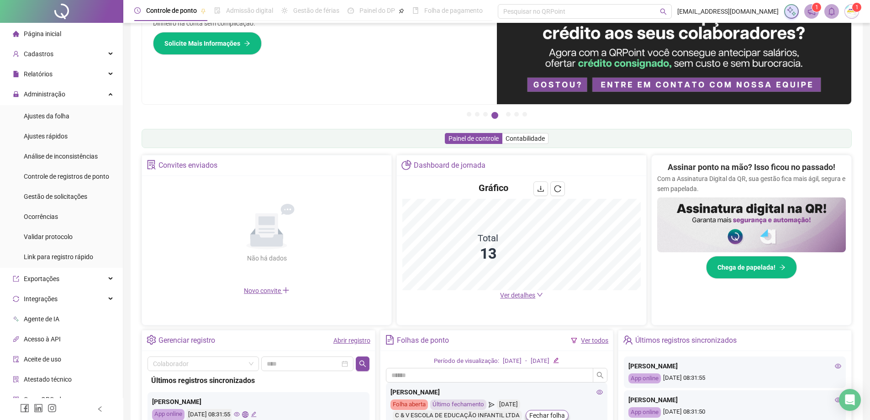
click at [64, 36] on li "Página inicial" at bounding box center [61, 34] width 119 height 18
